Goal: Task Accomplishment & Management: Complete application form

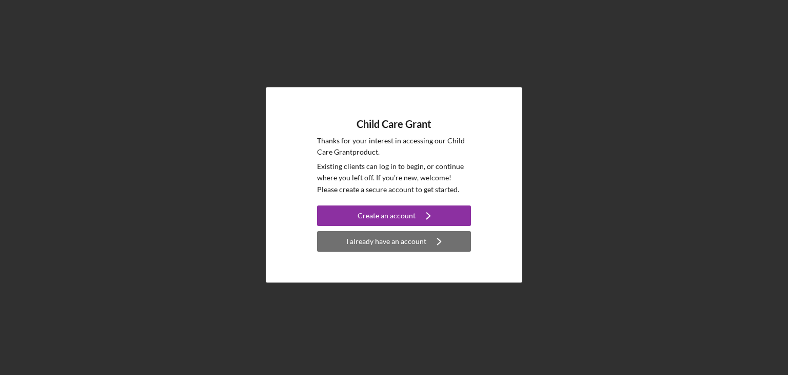
click at [381, 243] on div "I already have an account" at bounding box center [386, 241] width 80 height 21
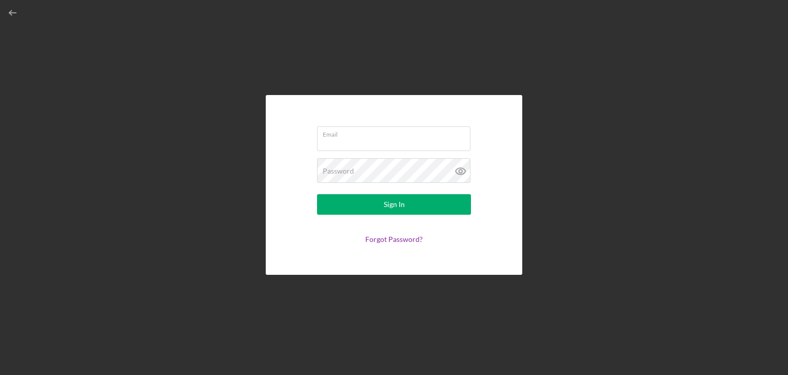
type input ","
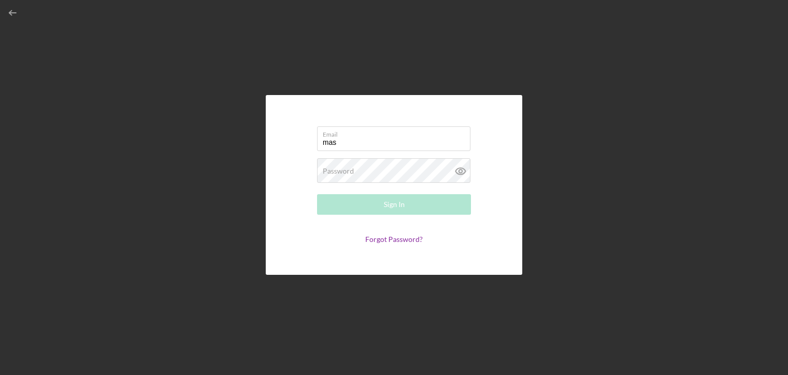
type input "[EMAIL_ADDRESS][DOMAIN_NAME]"
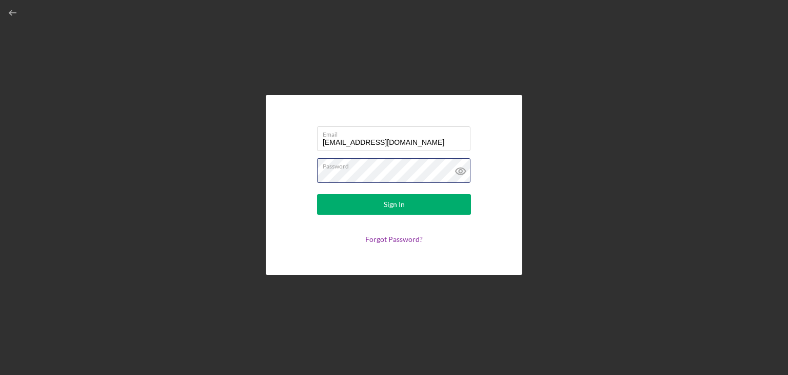
click at [317, 194] on button "Sign In" at bounding box center [394, 204] width 154 height 21
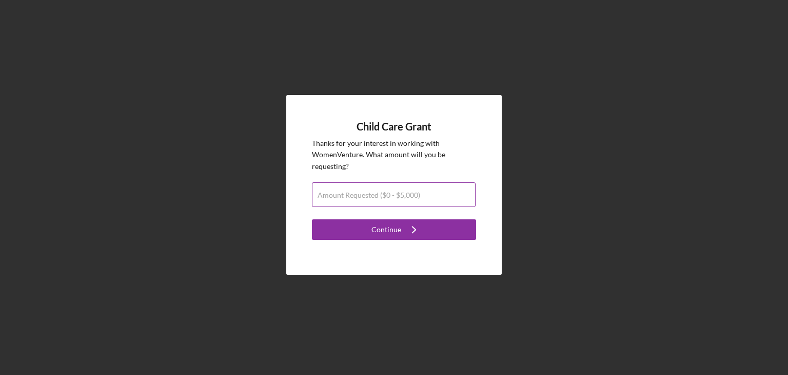
click at [371, 192] on label "Amount Requested ($0 - $5,000)" at bounding box center [369, 195] width 103 height 8
click at [371, 192] on input "Amount Requested ($0 - $5,000)" at bounding box center [394, 194] width 164 height 25
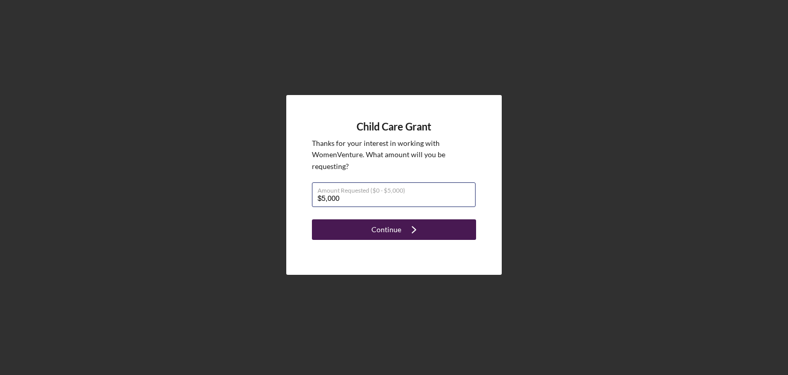
type input "$5,000"
click at [392, 237] on div "Continue" at bounding box center [386, 229] width 30 height 21
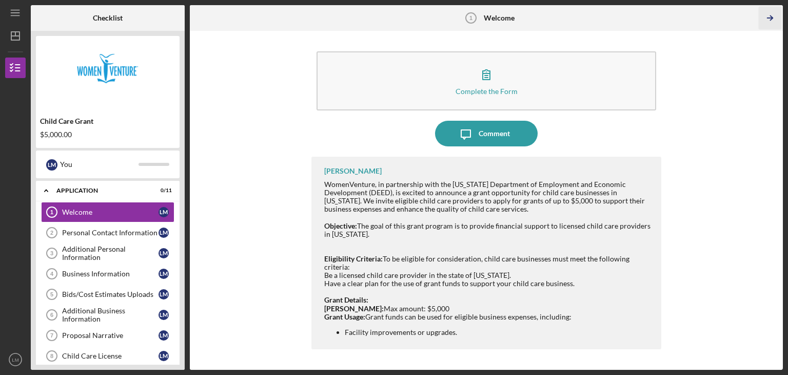
click at [774, 15] on icon "Icon/Table Pagination Arrow" at bounding box center [769, 18] width 23 height 23
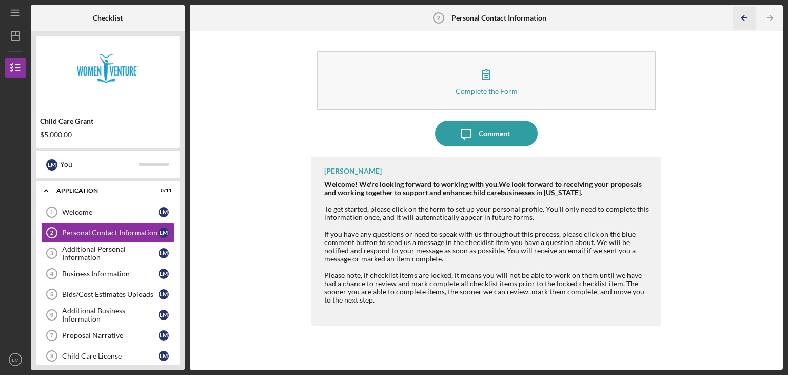
click at [751, 14] on icon "Icon/Table Pagination Arrow" at bounding box center [744, 18] width 23 height 23
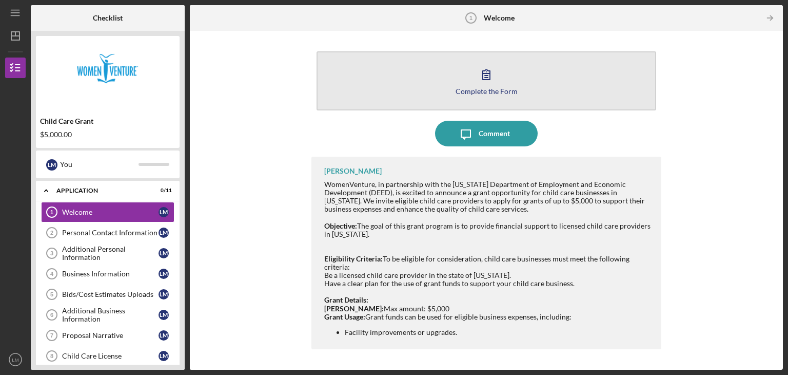
click at [477, 90] on div "Complete the Form" at bounding box center [487, 91] width 62 height 8
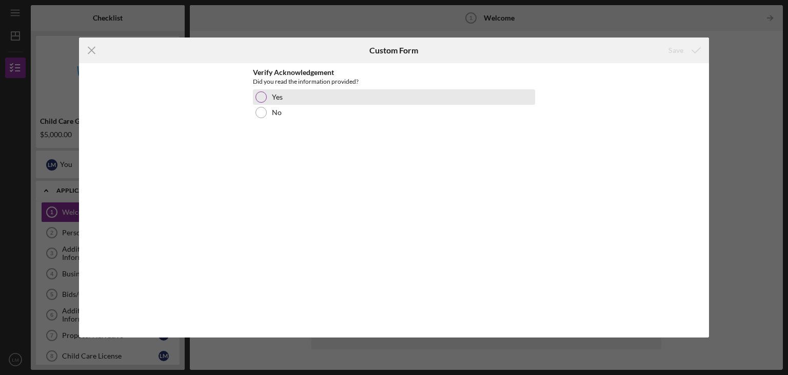
click at [263, 95] on div at bounding box center [261, 96] width 11 height 11
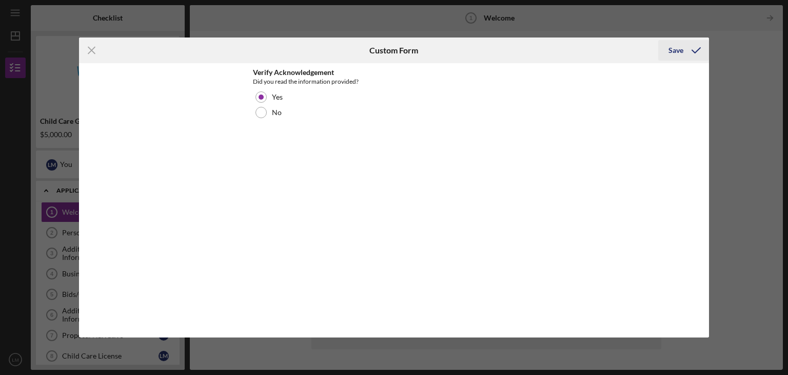
click at [676, 50] on div "Save" at bounding box center [676, 50] width 15 height 21
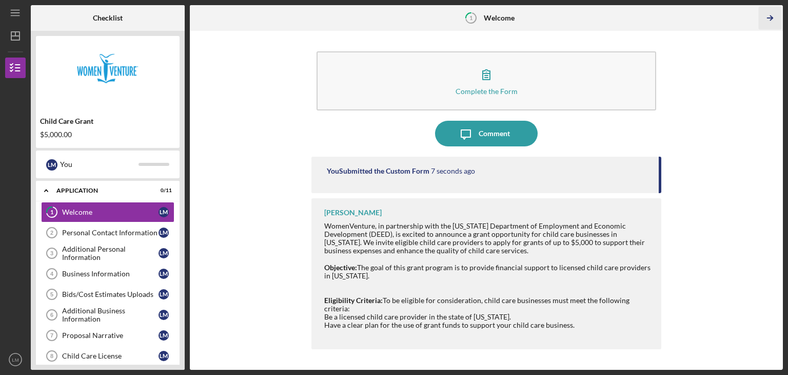
click at [770, 17] on icon "Icon/Table Pagination Arrow" at bounding box center [769, 18] width 23 height 23
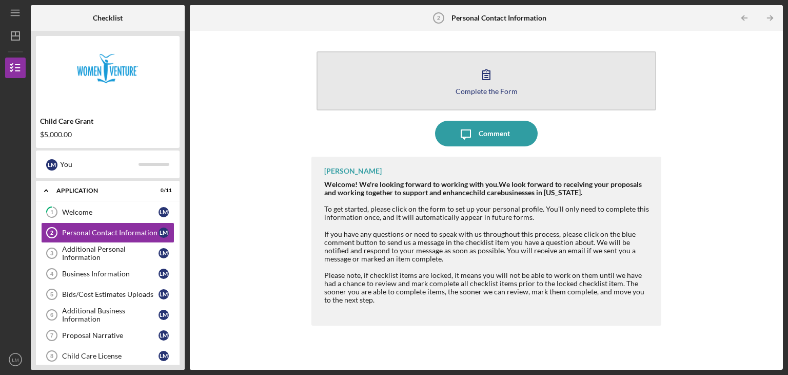
click at [492, 91] on div "Complete the Form" at bounding box center [487, 91] width 62 height 8
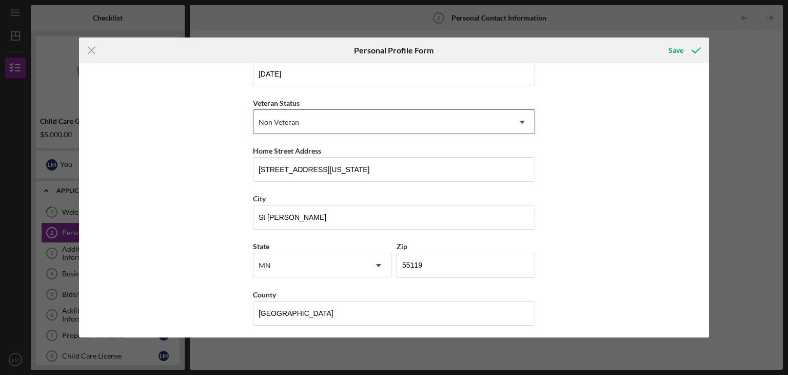
scroll to position [117, 0]
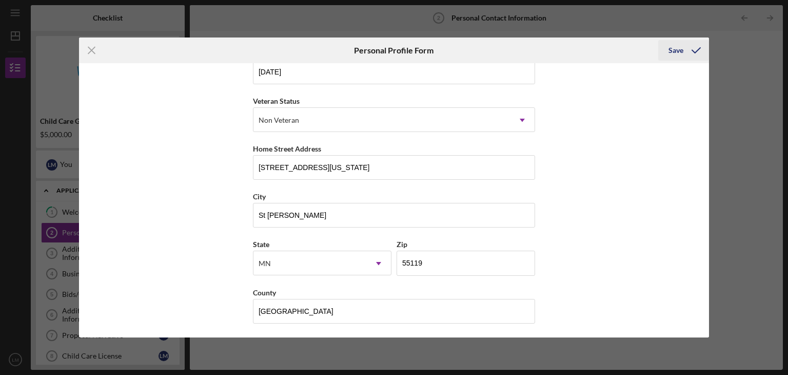
click at [684, 48] on icon "submit" at bounding box center [696, 50] width 26 height 26
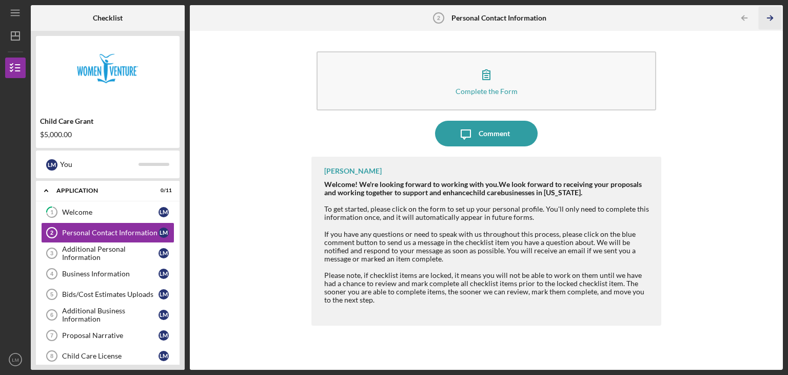
click at [767, 14] on icon "Icon/Table Pagination Arrow" at bounding box center [769, 18] width 23 height 23
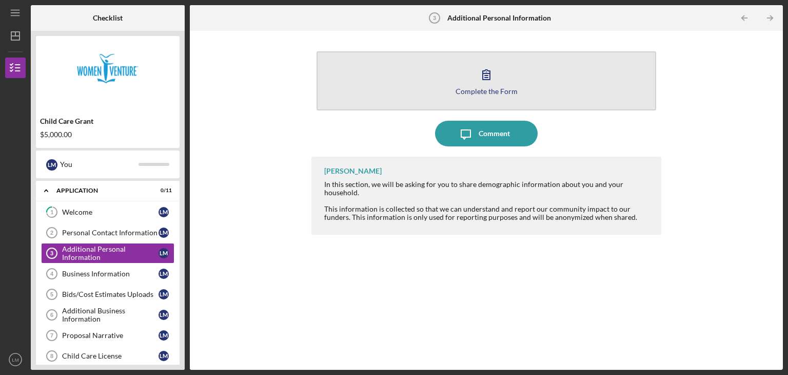
click at [484, 91] on div "Complete the Form" at bounding box center [487, 91] width 62 height 8
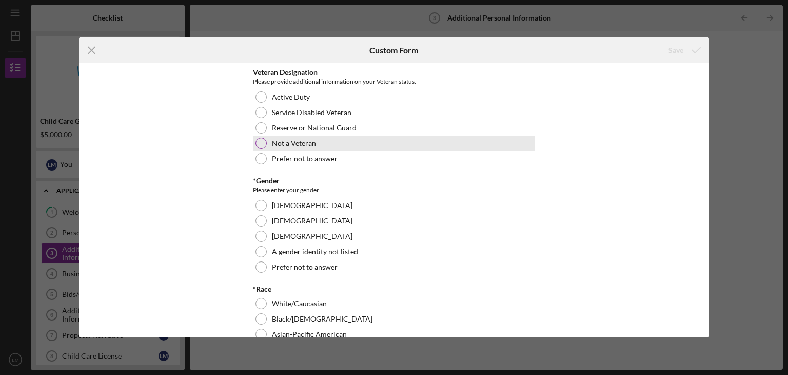
click at [302, 142] on label "Not a Veteran" at bounding box center [294, 143] width 44 height 8
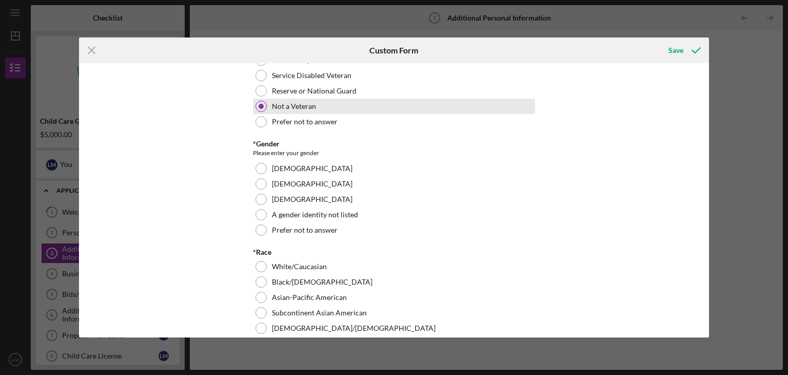
scroll to position [56, 0]
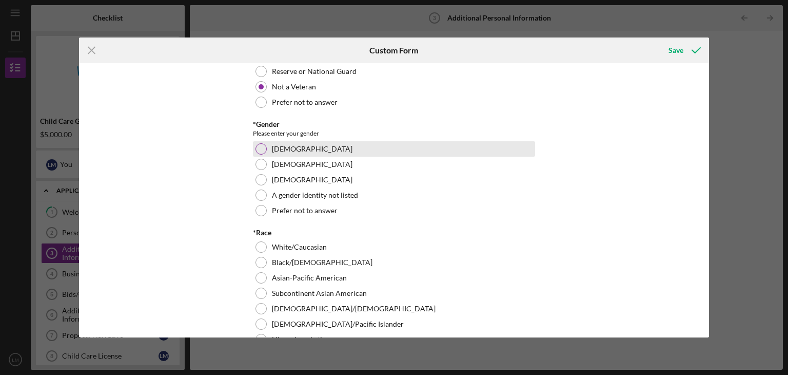
click at [290, 150] on label "[DEMOGRAPHIC_DATA]" at bounding box center [312, 149] width 81 height 8
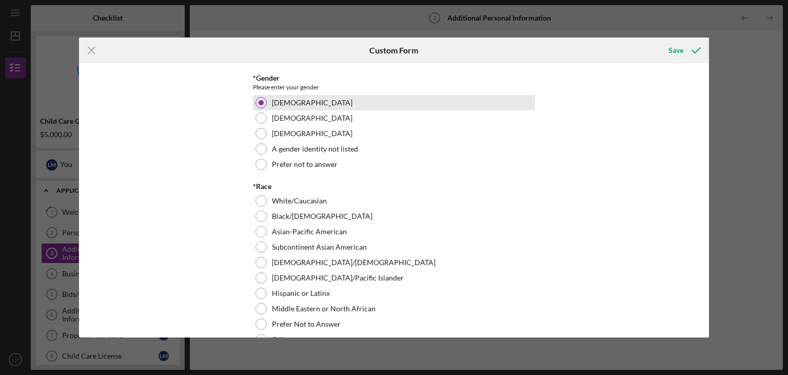
scroll to position [104, 0]
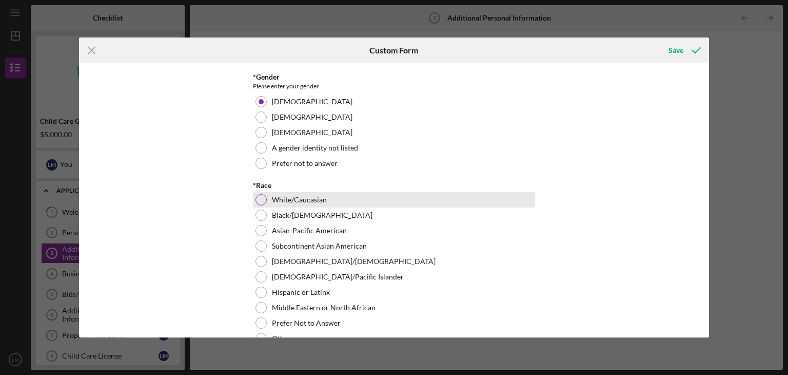
click at [289, 200] on label "White/Caucasian" at bounding box center [299, 199] width 55 height 8
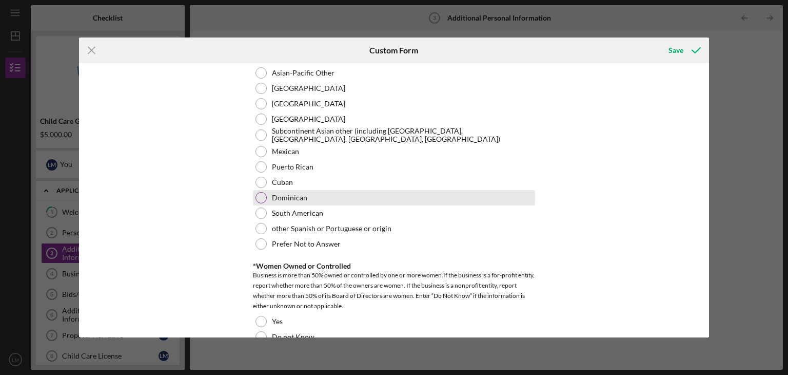
scroll to position [595, 0]
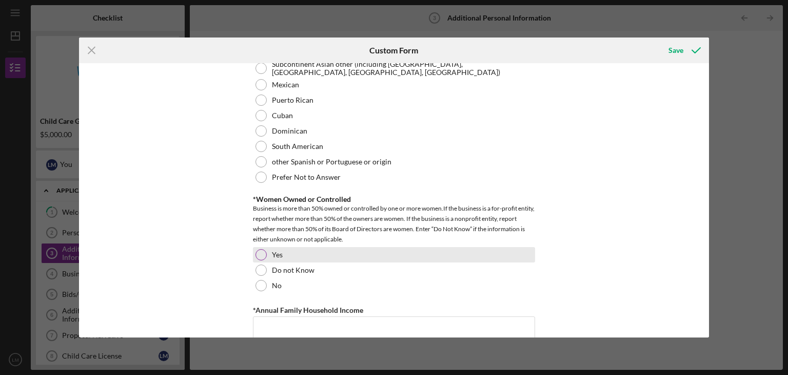
click at [274, 253] on label "Yes" at bounding box center [277, 254] width 11 height 8
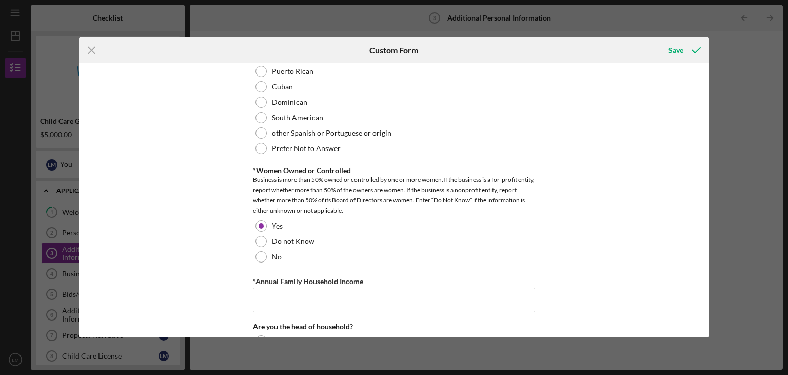
scroll to position [625, 0]
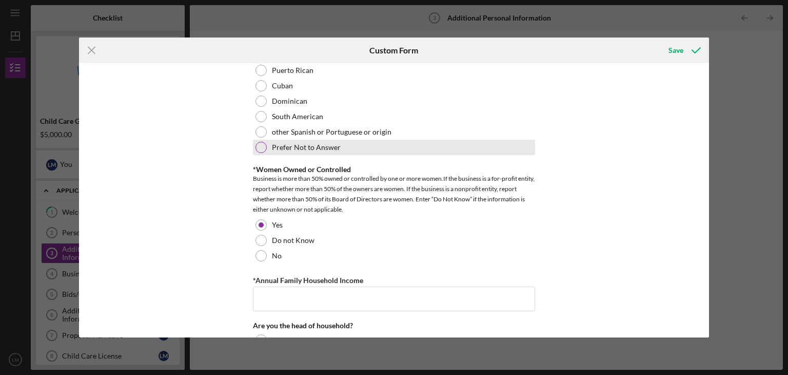
click at [318, 143] on label "Prefer Not to Answer" at bounding box center [306, 147] width 69 height 8
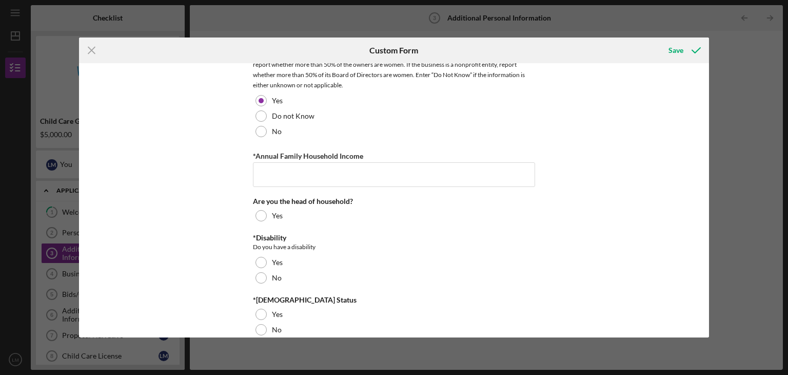
scroll to position [778, 0]
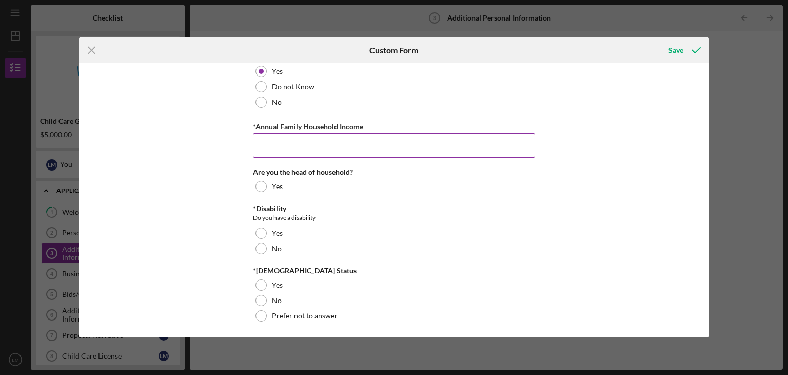
click at [288, 146] on input "*Annual Family Household Income" at bounding box center [394, 145] width 282 height 25
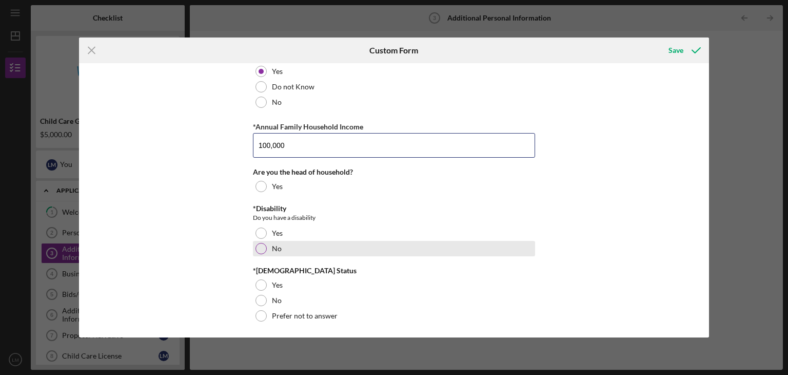
type input "100,000"
click at [257, 246] on div at bounding box center [261, 248] width 11 height 11
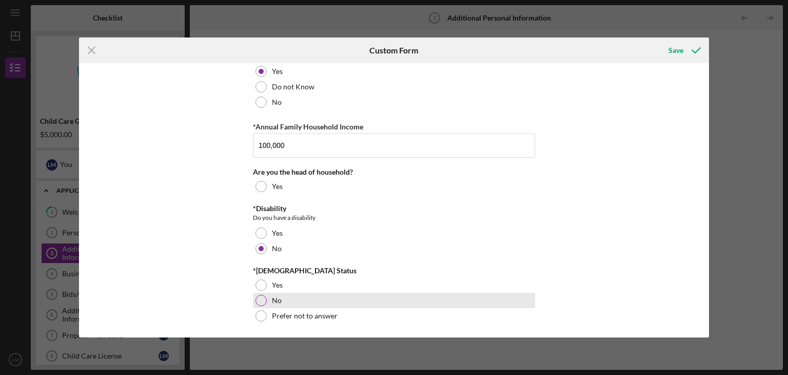
click at [257, 296] on div at bounding box center [261, 300] width 11 height 11
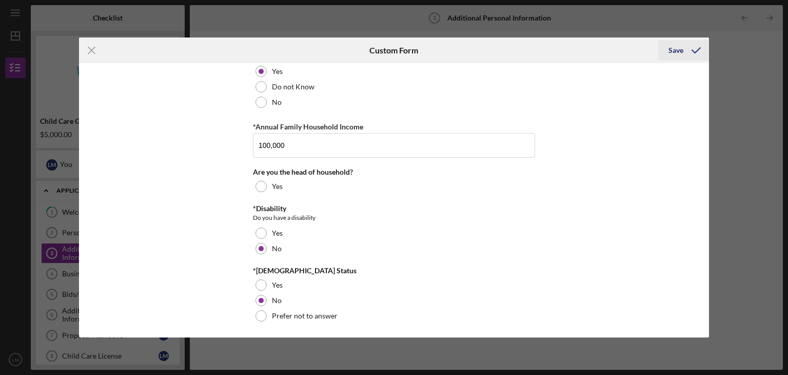
click at [677, 51] on div "Save" at bounding box center [676, 50] width 15 height 21
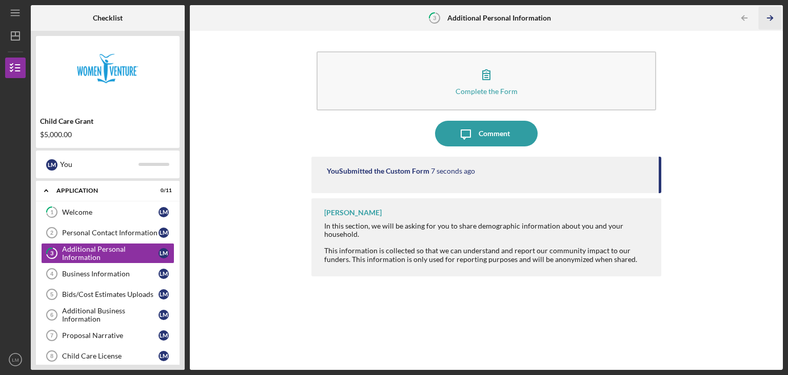
click at [773, 22] on icon "Icon/Table Pagination Arrow" at bounding box center [769, 18] width 23 height 23
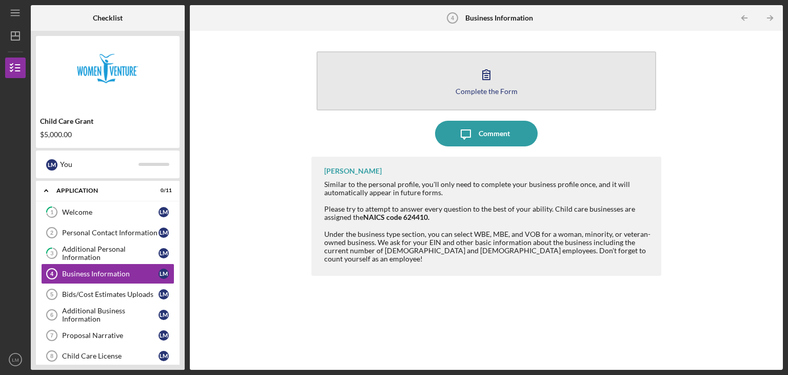
click at [521, 78] on button "Complete the Form Form" at bounding box center [487, 80] width 340 height 59
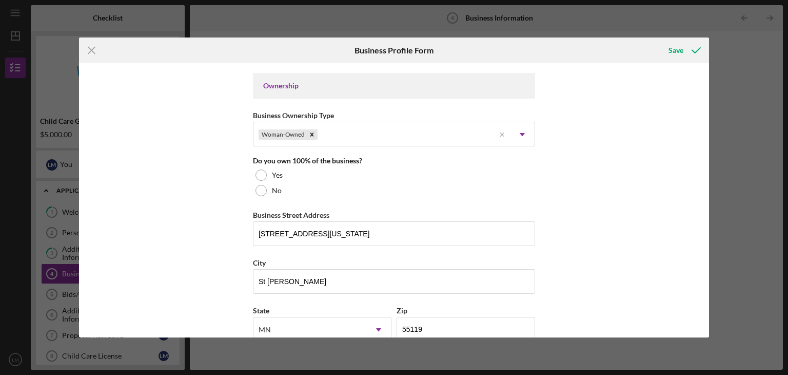
scroll to position [474, 0]
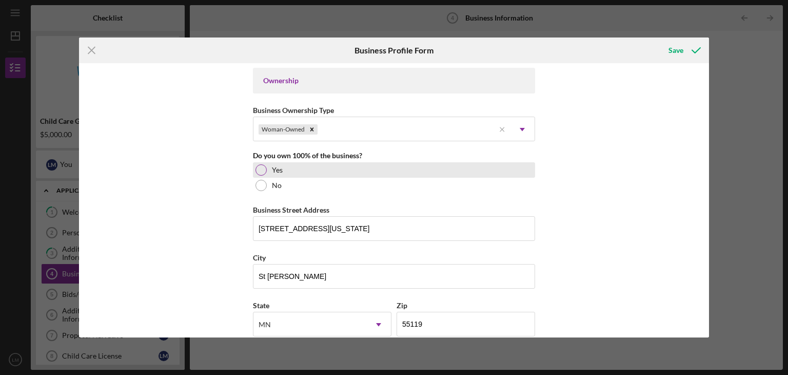
click at [261, 165] on div at bounding box center [261, 169] width 11 height 11
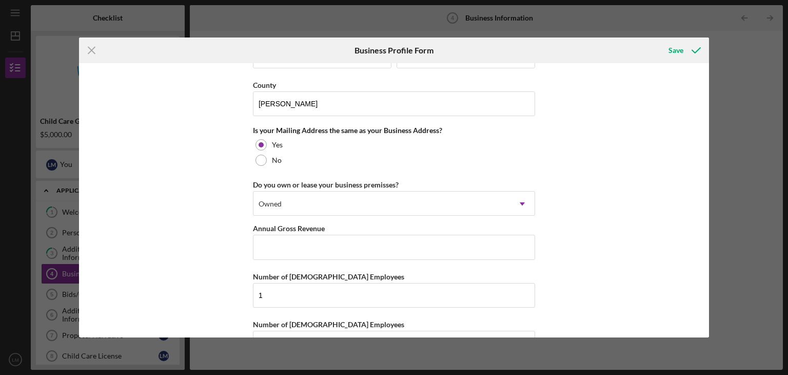
scroll to position [772, 0]
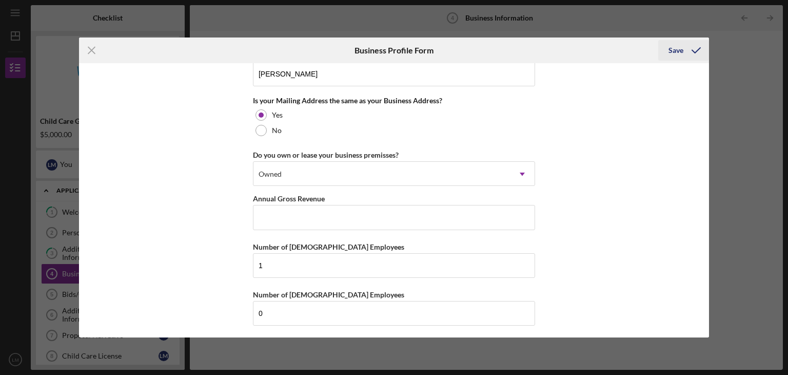
click at [692, 45] on icon "submit" at bounding box center [696, 50] width 26 height 26
